Goal: Book appointment/travel/reservation

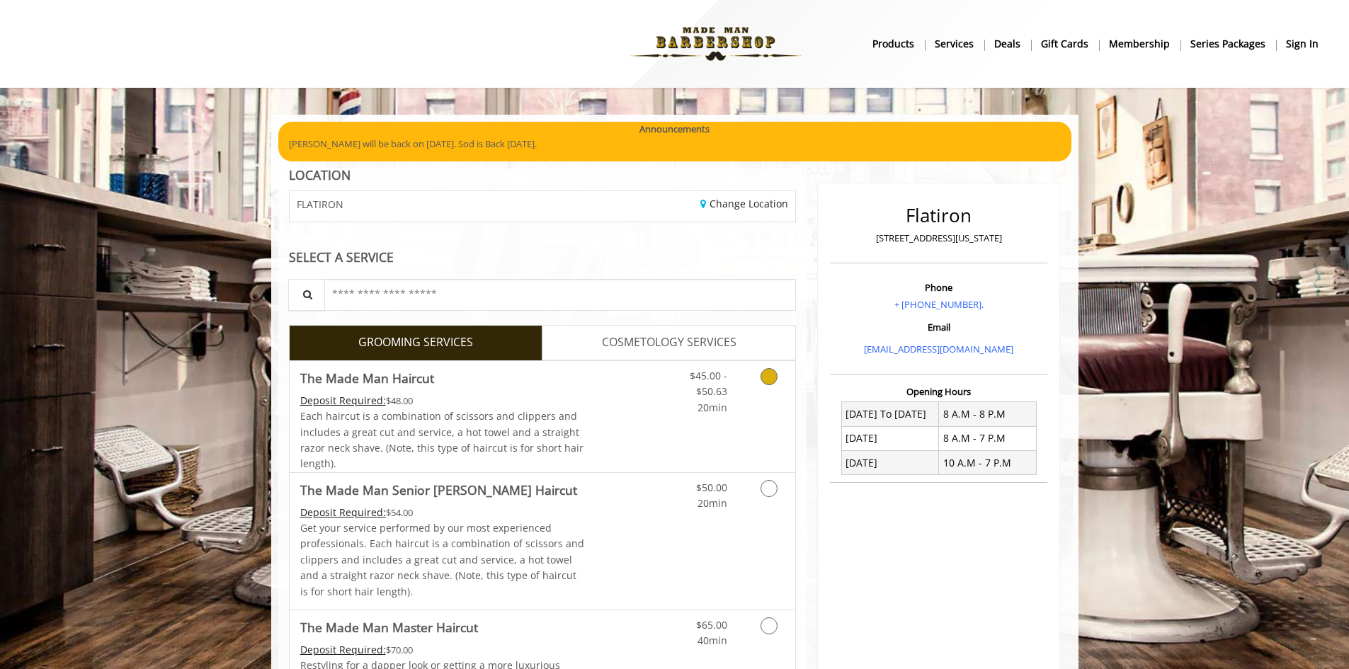
click at [624, 443] on link "Discounted Price" at bounding box center [626, 416] width 84 height 111
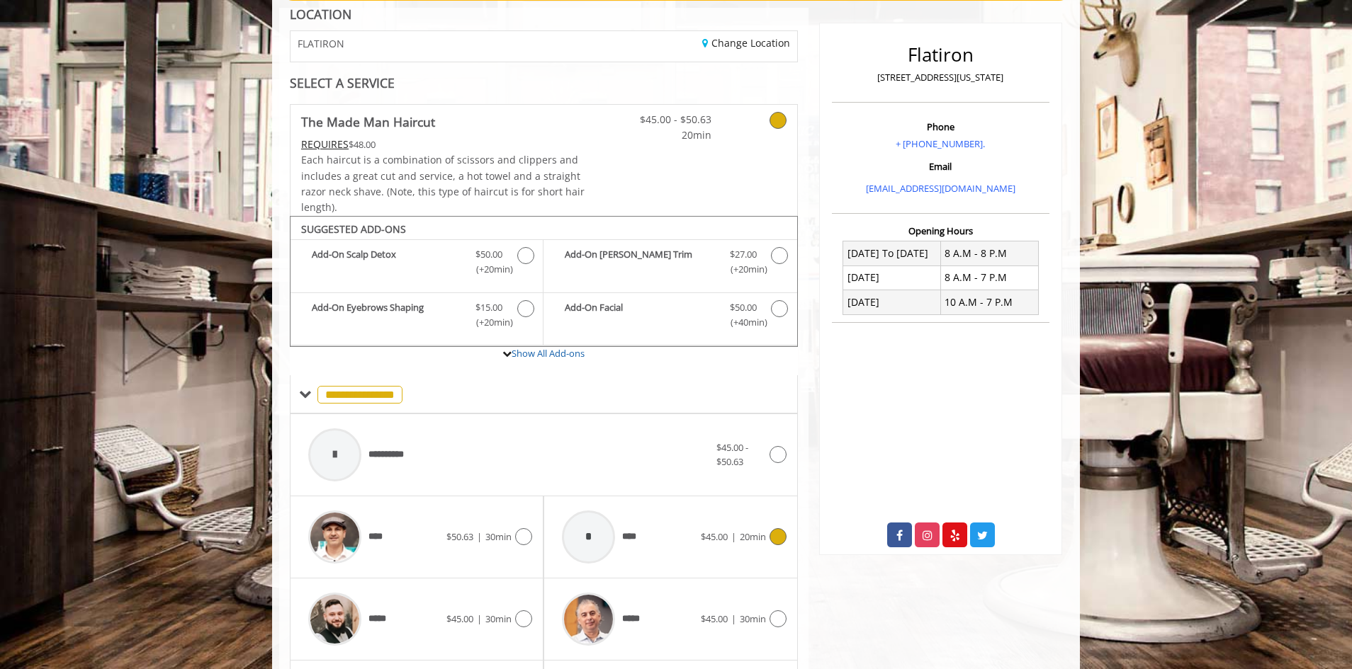
scroll to position [377, 0]
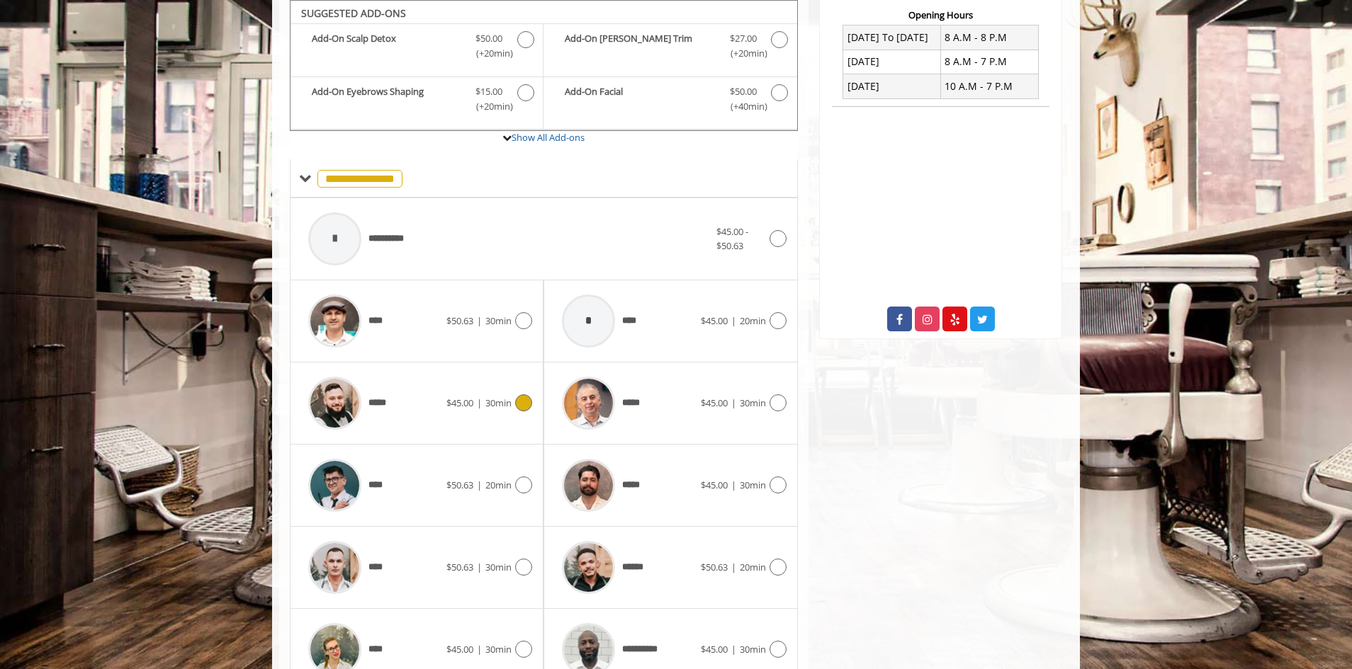
click at [446, 406] on span "$45.00" at bounding box center [459, 403] width 27 height 13
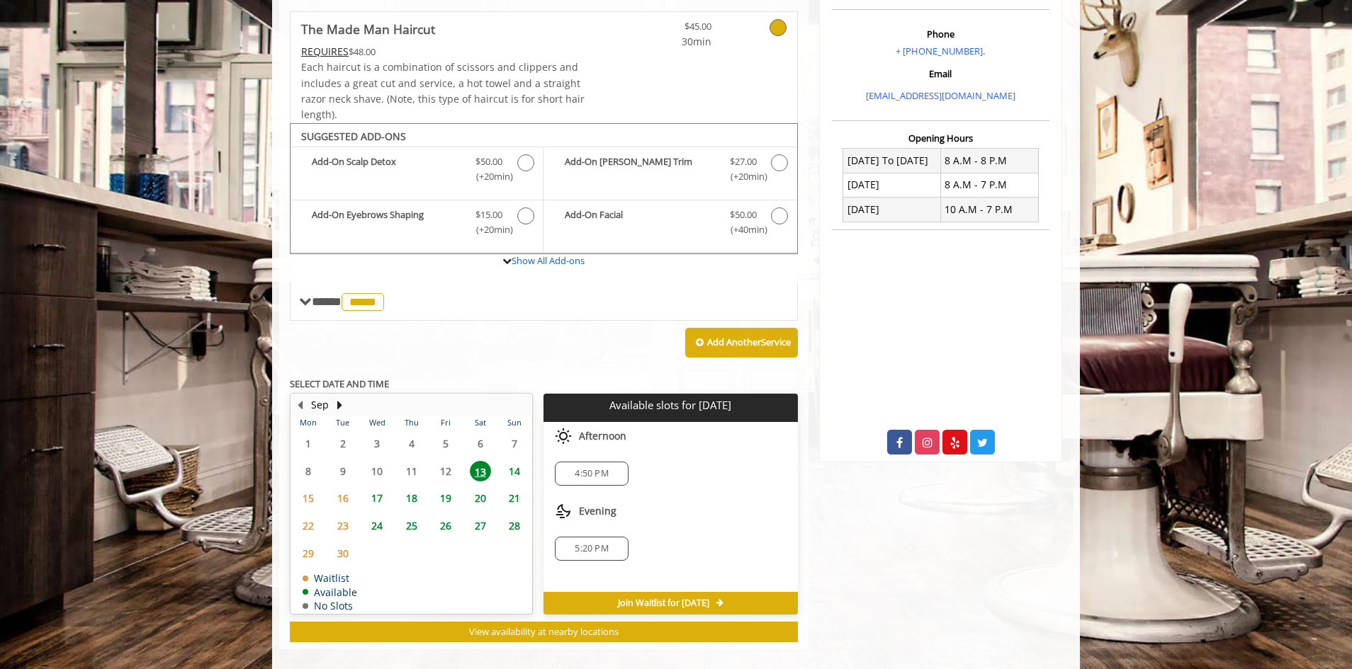
scroll to position [269, 0]
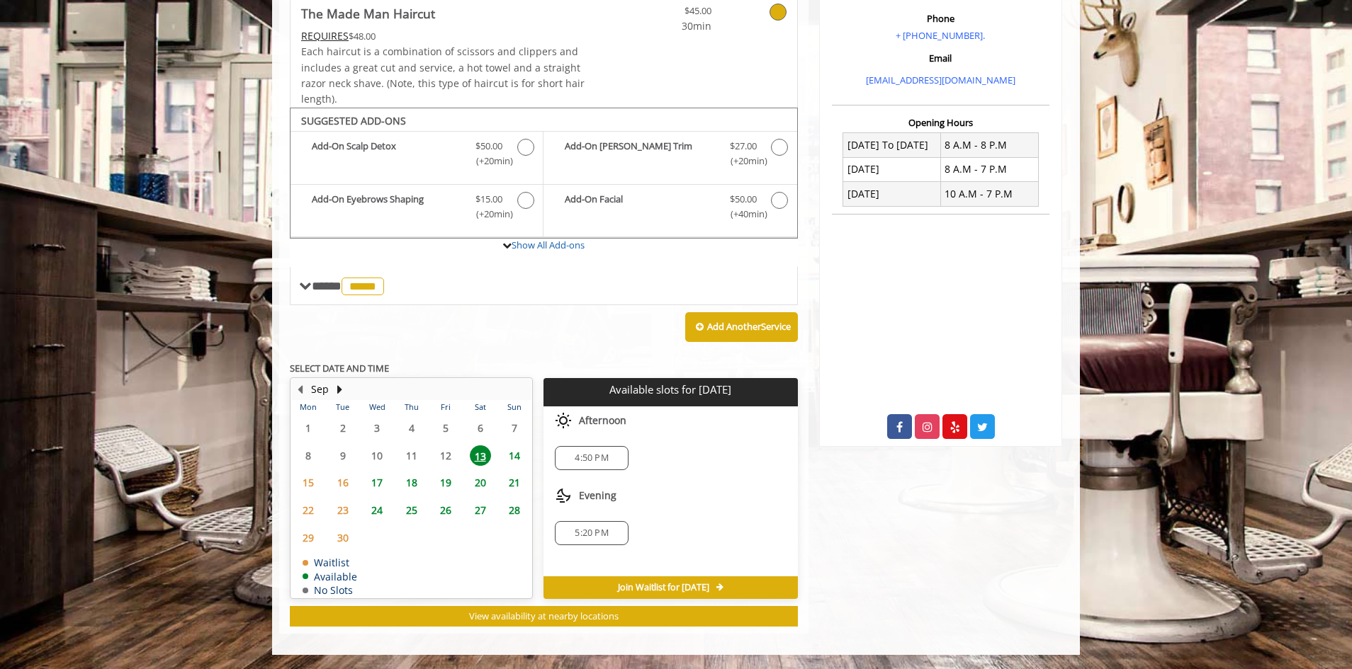
click at [611, 453] on span "4:50 PM" at bounding box center [591, 458] width 60 height 11
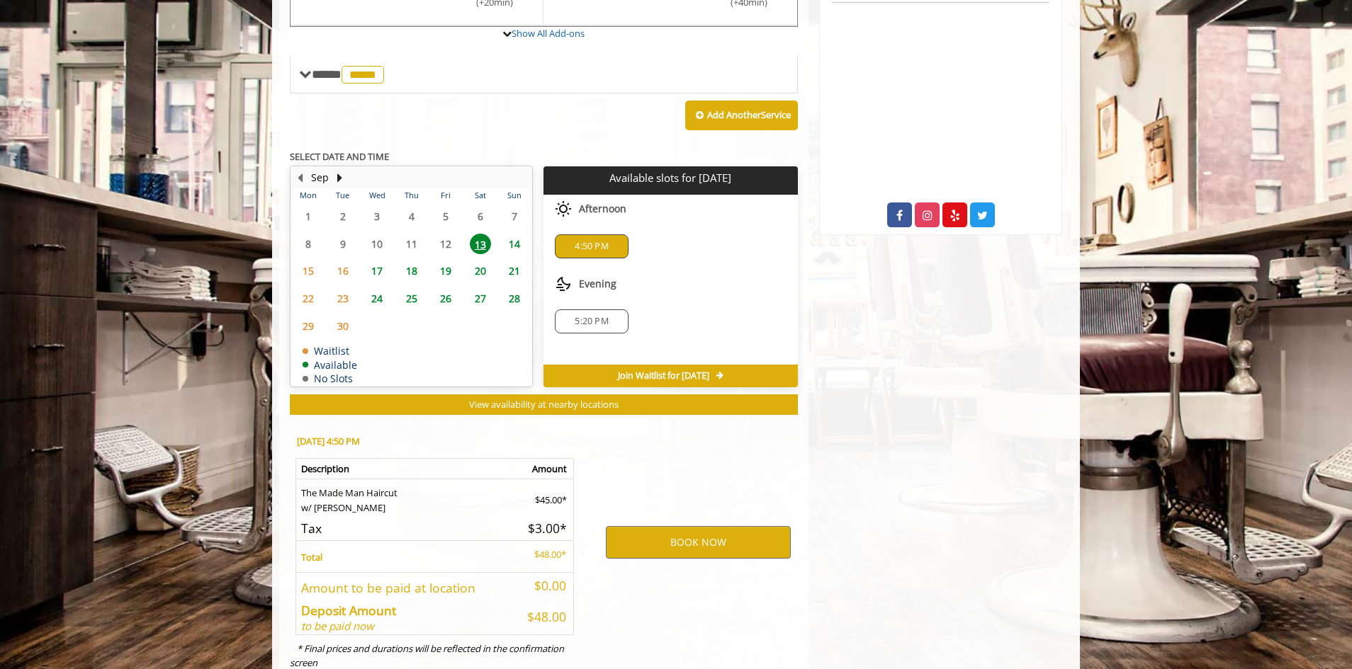
scroll to position [525, 0]
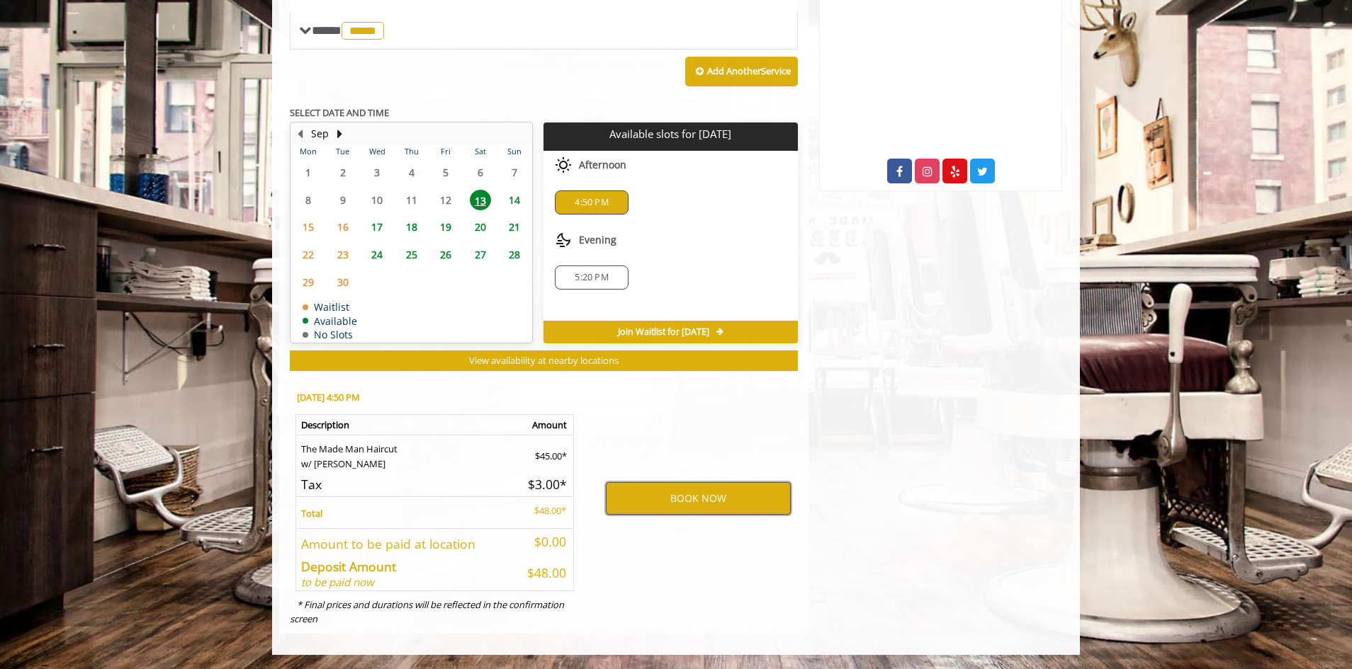
click at [706, 494] on button "BOOK NOW" at bounding box center [698, 498] width 185 height 33
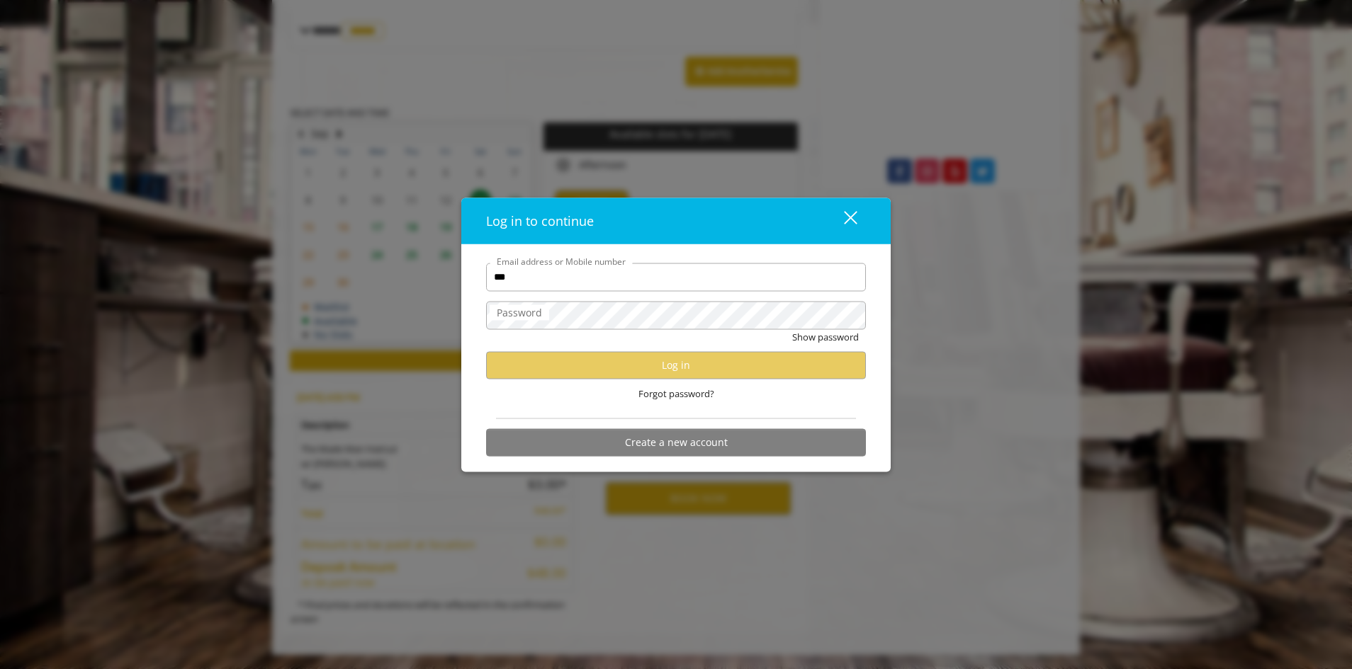
type input "**********"
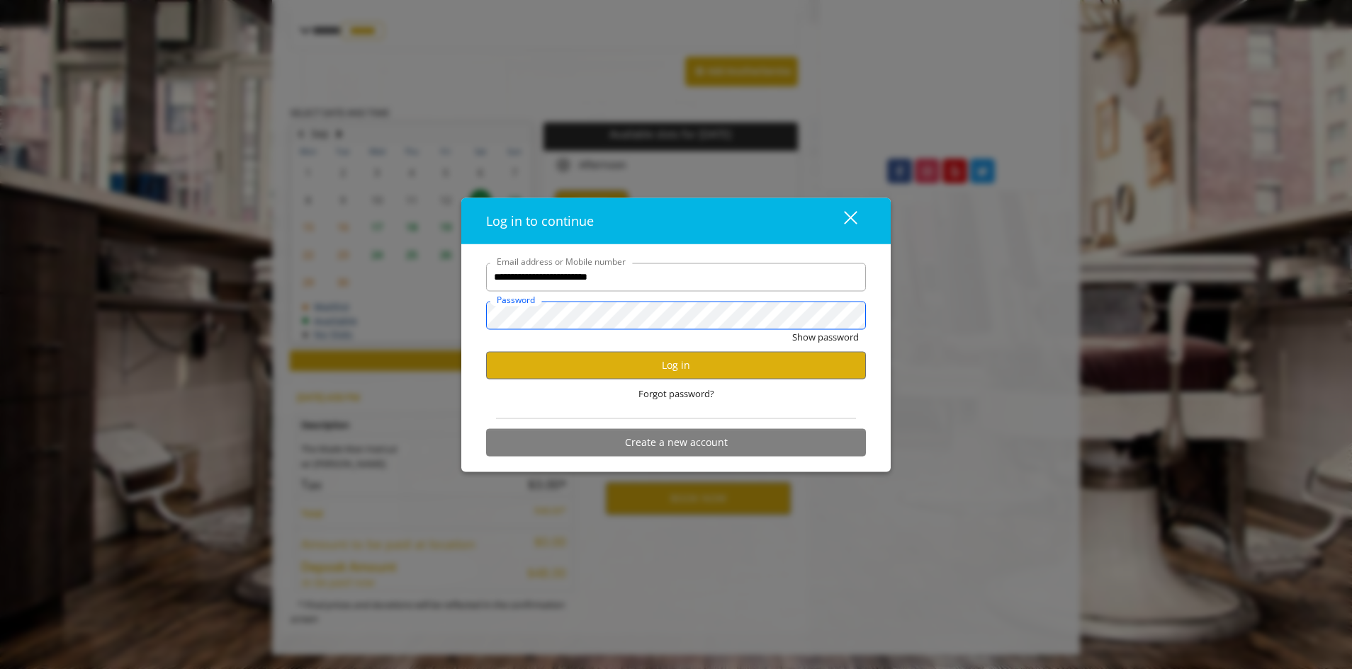
click at [792, 329] on button "Show password" at bounding box center [825, 336] width 67 height 15
click at [630, 365] on button "Log in" at bounding box center [676, 365] width 380 height 28
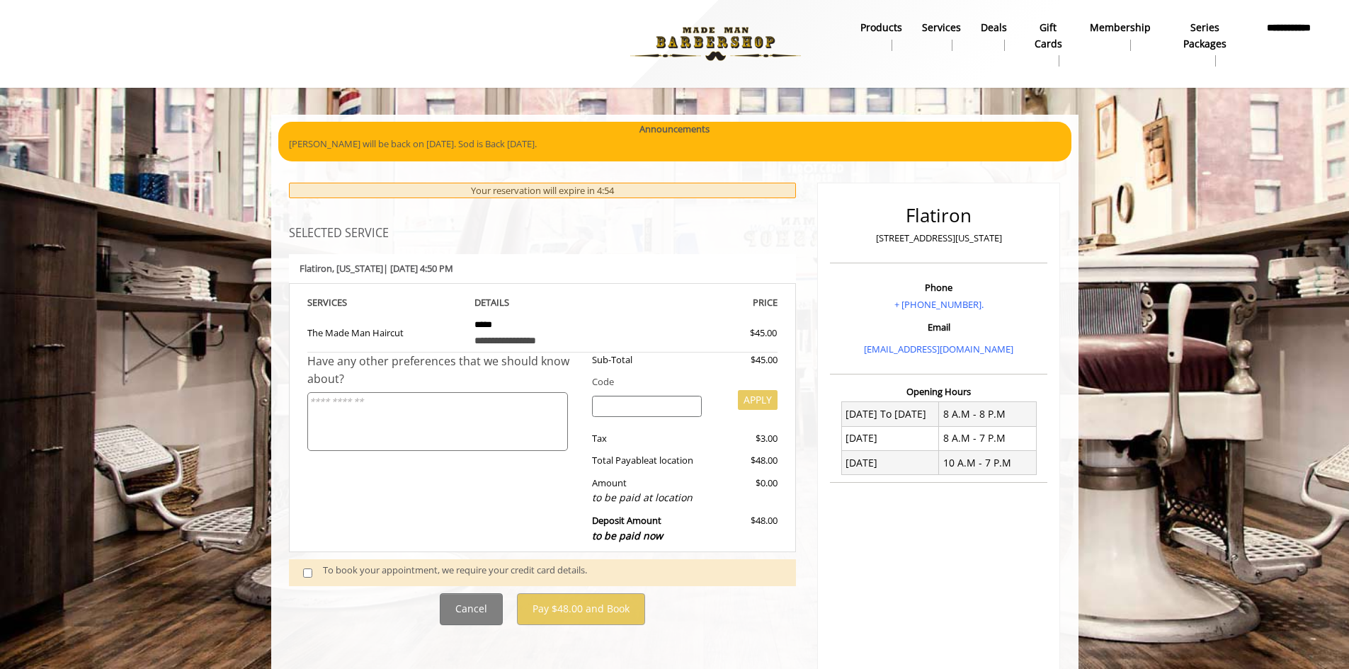
click at [435, 572] on div "To book your appointment, we require your credit card details." at bounding box center [552, 572] width 459 height 19
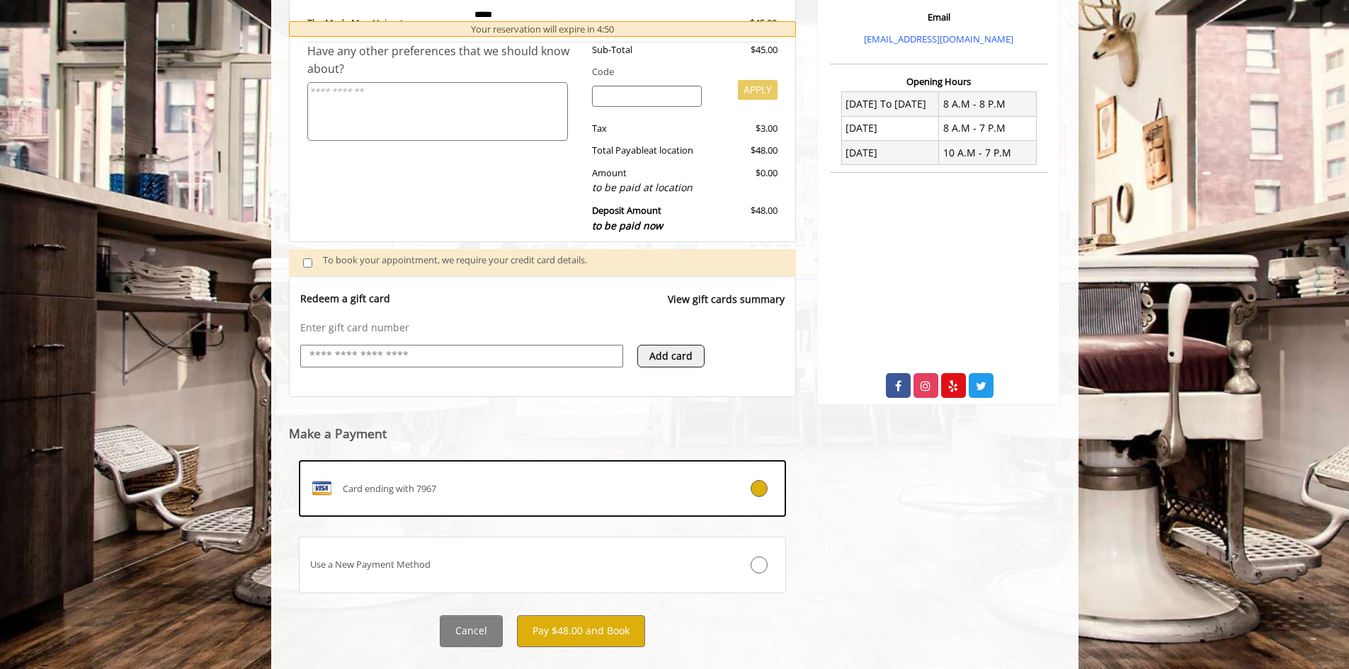
scroll to position [338, 0]
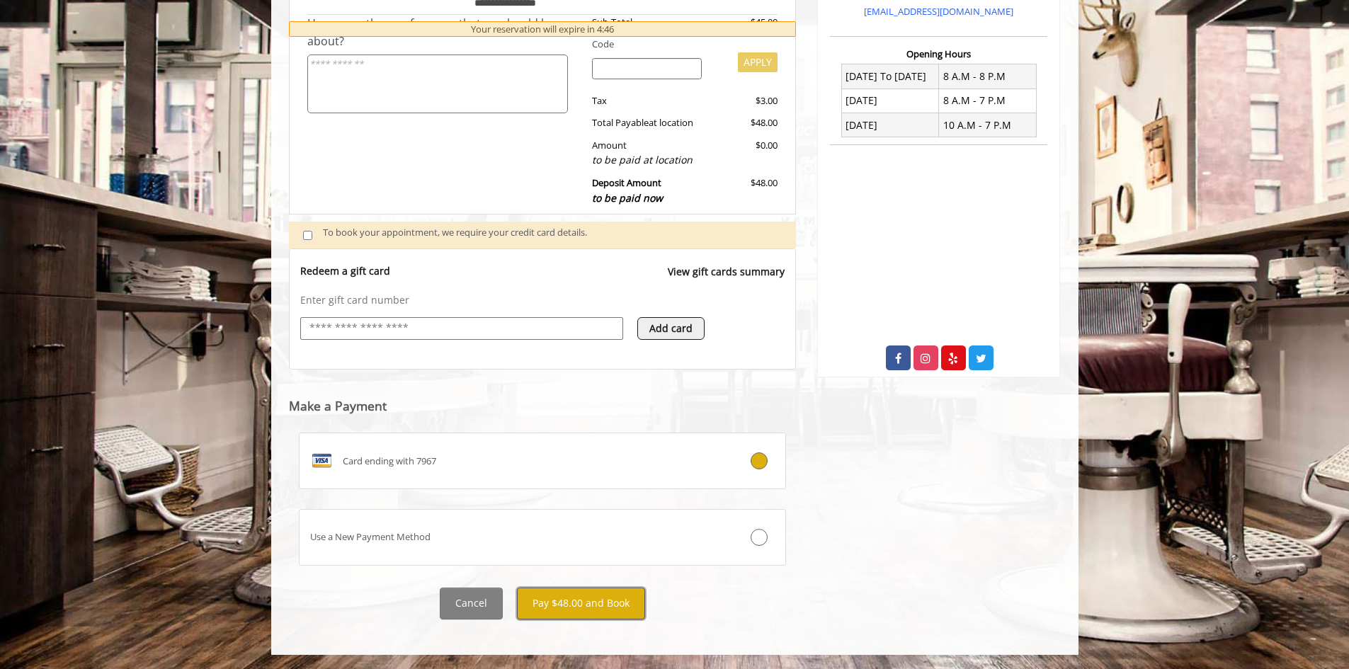
click at [607, 611] on button "Pay $48.00 and Book" at bounding box center [581, 604] width 128 height 32
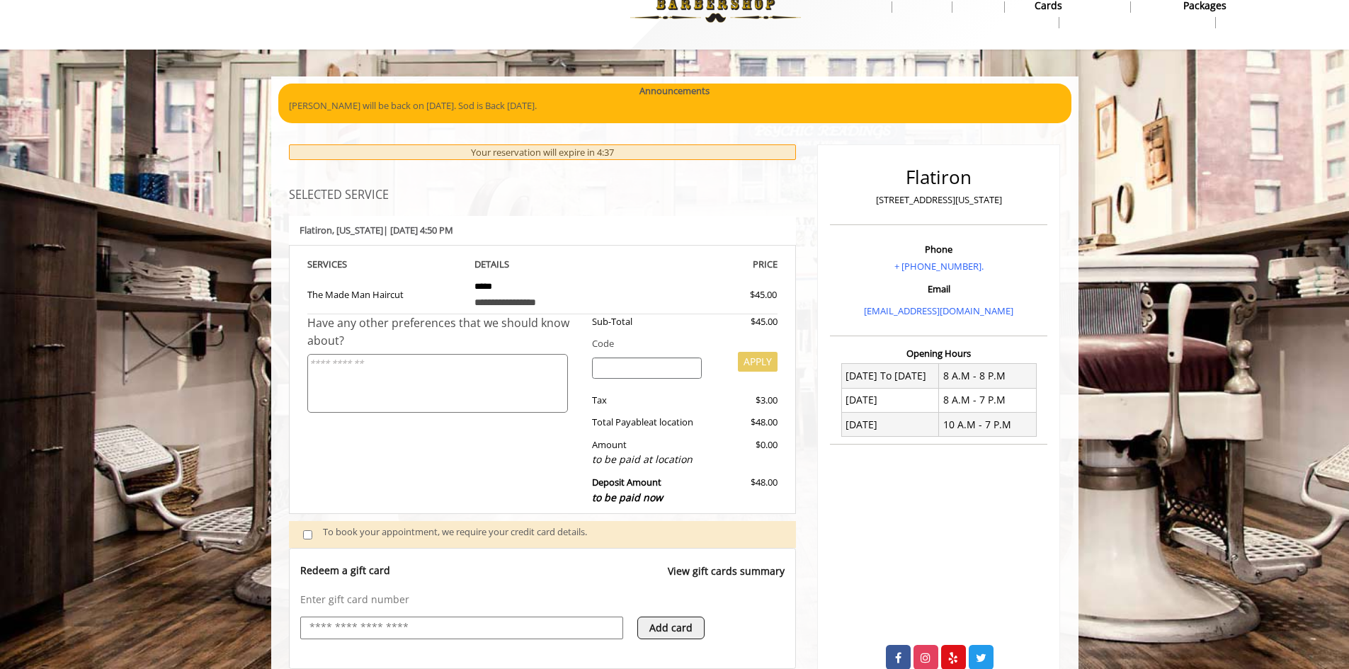
scroll to position [55, 0]
